Goal: Task Accomplishment & Management: Use online tool/utility

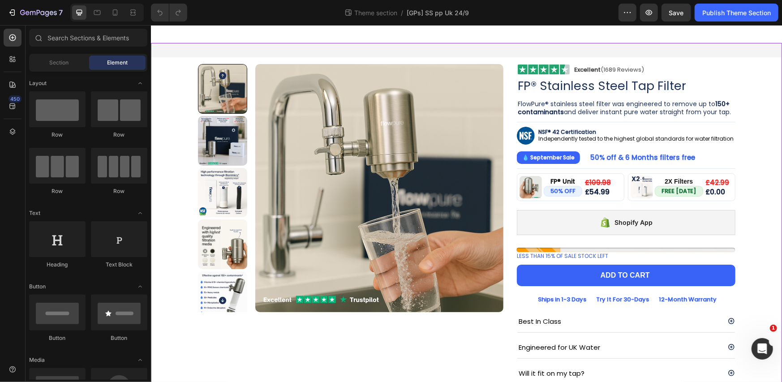
click at [512, 52] on div "Product Images Image Excellent (1689 Reviews) Heading Row Row FP® Stainless Ste…" at bounding box center [466, 253] width 631 height 420
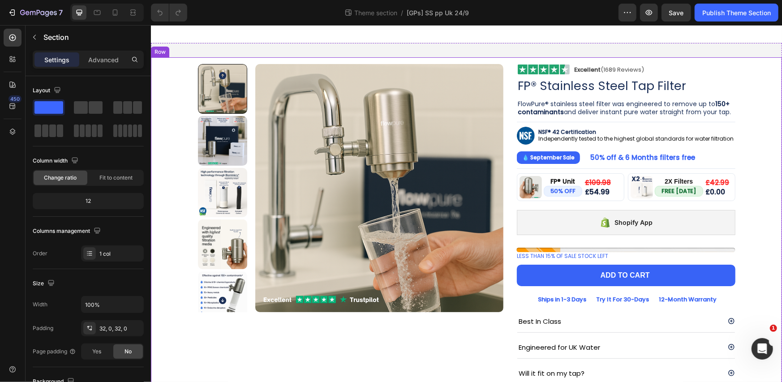
click at [505, 61] on div "Product Images Image Excellent (1689 Reviews) Heading Row Row FP® Stainless Ste…" at bounding box center [466, 253] width 618 height 392
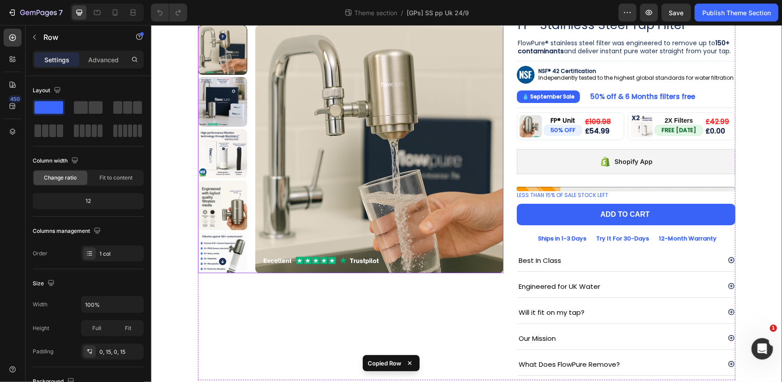
scroll to position [80, 0]
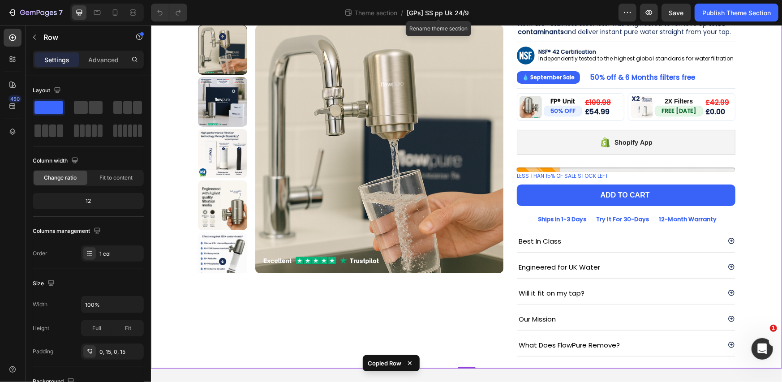
click at [419, 9] on span "[GPs] SS pp Uk 24/9" at bounding box center [438, 12] width 62 height 9
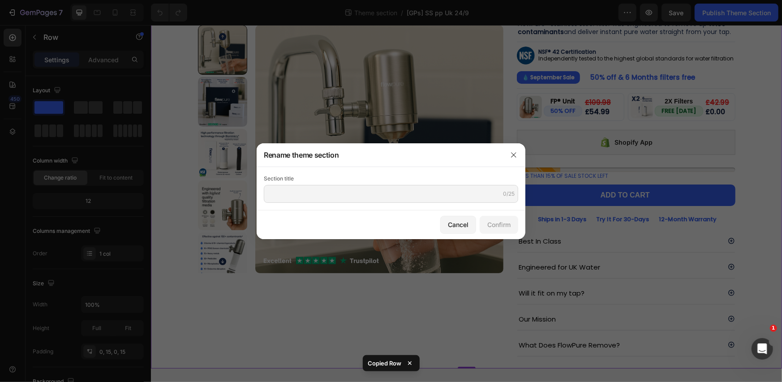
click at [376, 11] on div at bounding box center [391, 191] width 782 height 382
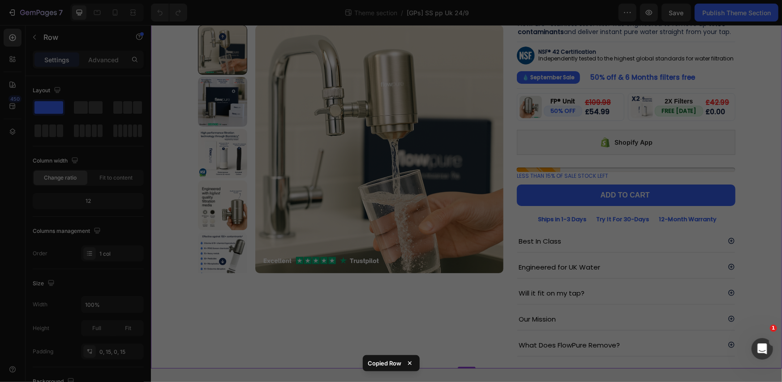
click at [376, 11] on span "Theme section" at bounding box center [376, 12] width 47 height 9
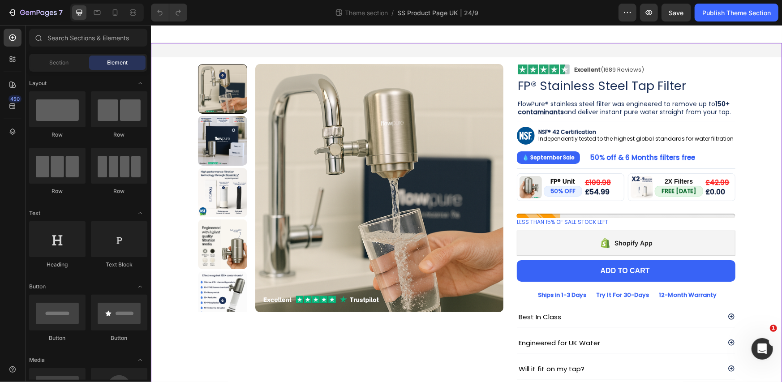
click at [501, 55] on div "Product Images Image Excellent (1689 Reviews) Heading Row Row FP® Stainless Ste…" at bounding box center [466, 251] width 631 height 416
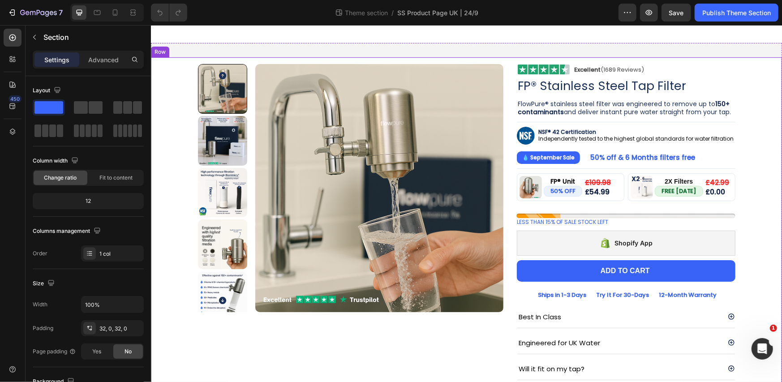
click at [507, 60] on div "Product Images Image Excellent (1689 Reviews) Heading Row Row FP® Stainless Ste…" at bounding box center [466, 250] width 618 height 387
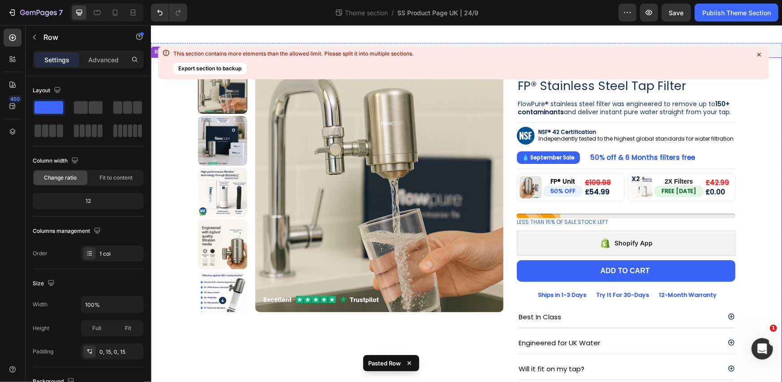
click at [161, 113] on div "Product Images Image Excellent (1689 Reviews) Heading Row Row FP® Stainless Ste…" at bounding box center [466, 250] width 618 height 387
click at [196, 45] on icon at bounding box center [197, 48] width 7 height 7
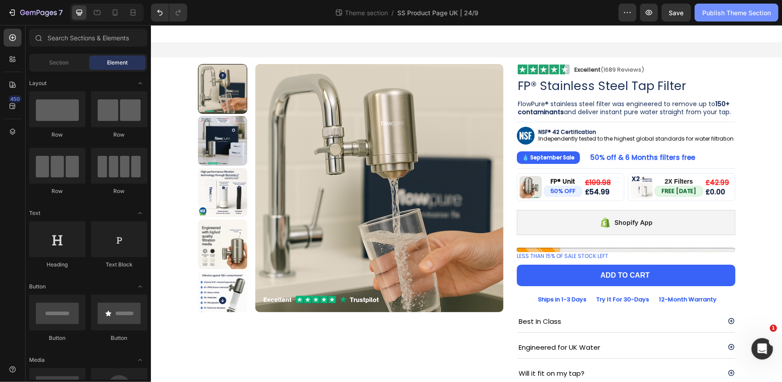
click at [709, 10] on div "Publish Theme Section" at bounding box center [737, 12] width 69 height 9
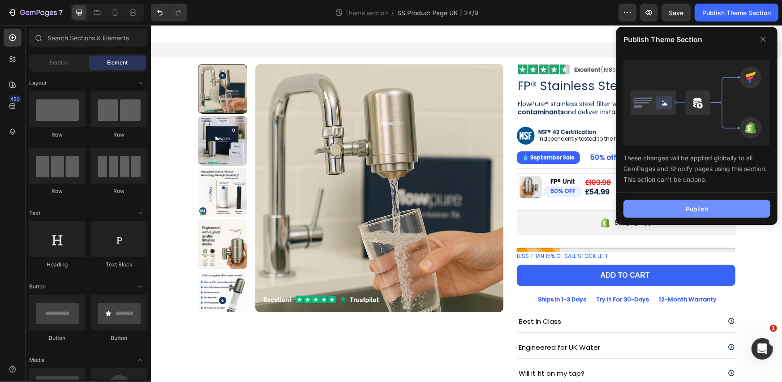
click at [654, 206] on button "Publish" at bounding box center [697, 209] width 147 height 18
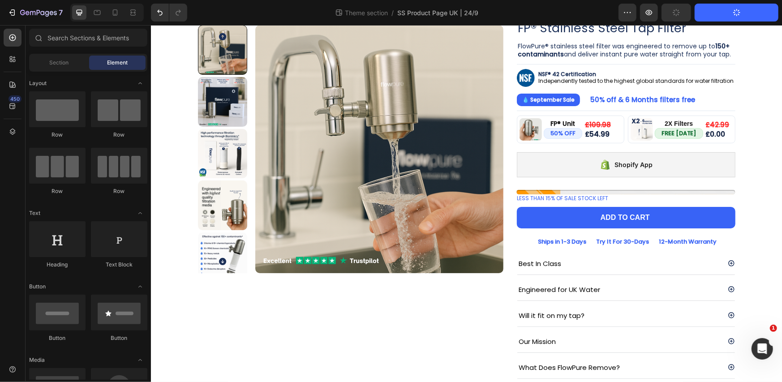
scroll to position [80, 0]
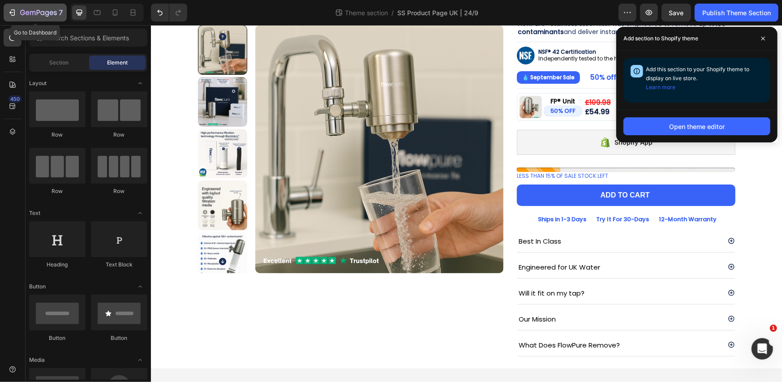
click at [48, 13] on icon "button" at bounding box center [47, 14] width 4 height 6
